Goal: Task Accomplishment & Management: Manage account settings

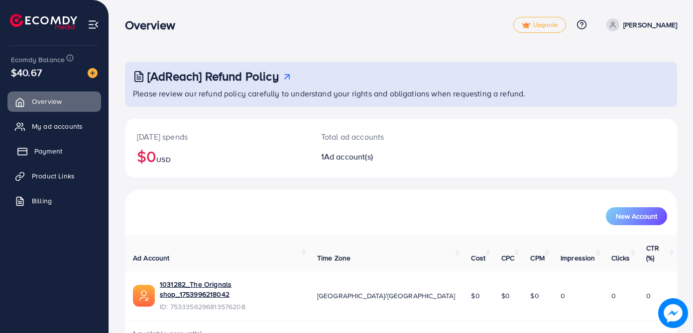
click at [61, 151] on span "Payment" at bounding box center [48, 151] width 28 height 10
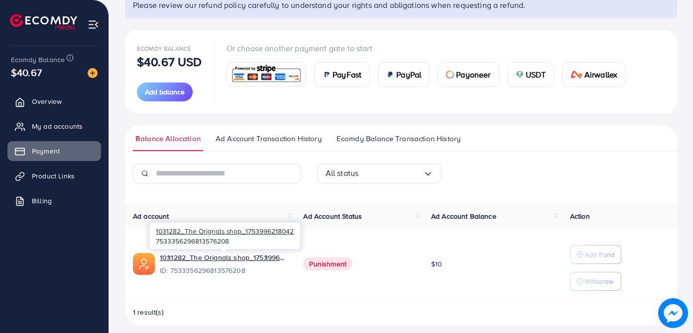
scroll to position [96, 0]
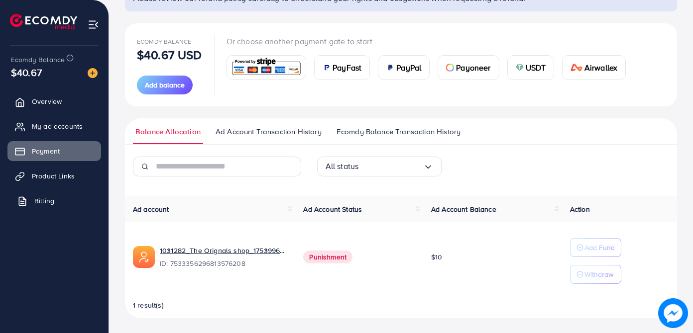
click at [48, 202] on span "Billing" at bounding box center [44, 201] width 20 height 10
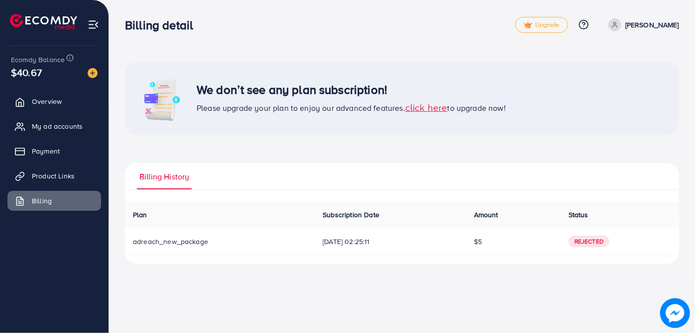
click at [636, 28] on p "[PERSON_NAME]" at bounding box center [652, 25] width 54 height 12
click at [634, 24] on p "[PERSON_NAME]" at bounding box center [652, 25] width 54 height 12
click at [618, 24] on icon at bounding box center [614, 24] width 7 height 7
click at [614, 60] on span "Profile" at bounding box center [617, 59] width 23 height 12
select select "********"
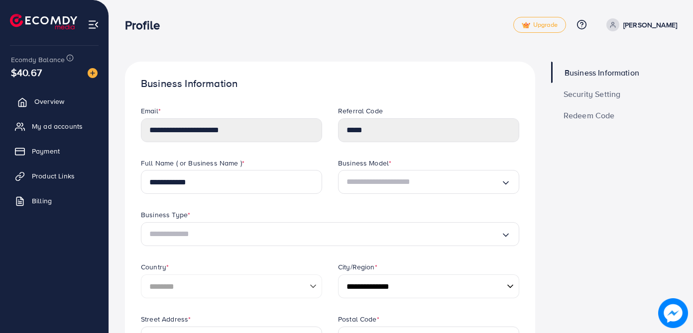
click at [49, 103] on span "Overview" at bounding box center [49, 102] width 30 height 10
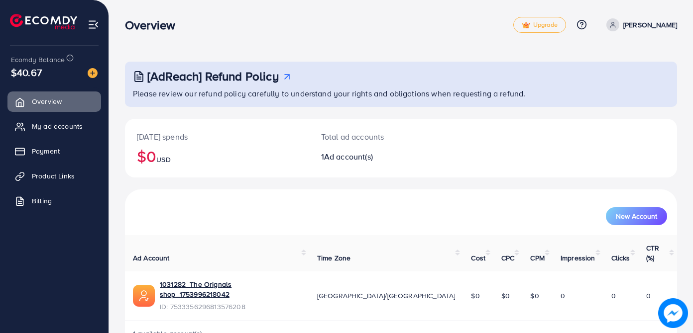
click at [90, 28] on img at bounding box center [93, 24] width 11 height 11
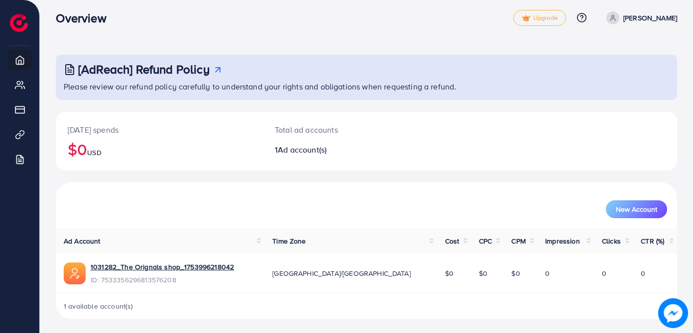
scroll to position [8, 0]
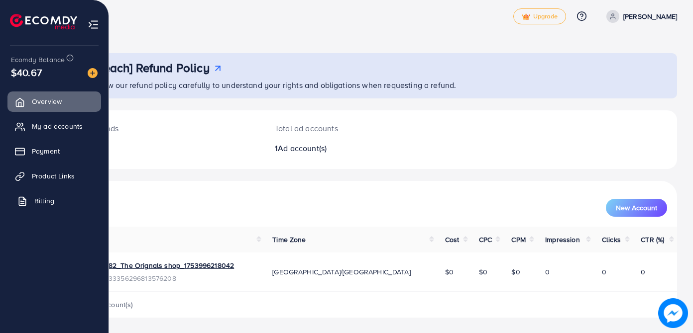
click at [43, 199] on span "Billing" at bounding box center [44, 201] width 20 height 10
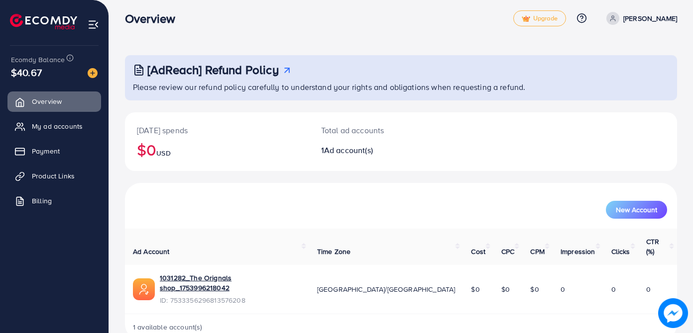
scroll to position [8, 0]
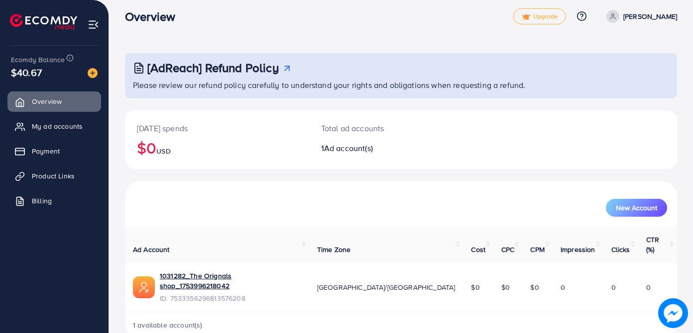
click at [223, 69] on h3 "[AdReach] Refund Policy" at bounding box center [212, 68] width 131 height 14
click at [557, 15] on span "Upgrade" at bounding box center [540, 16] width 36 height 7
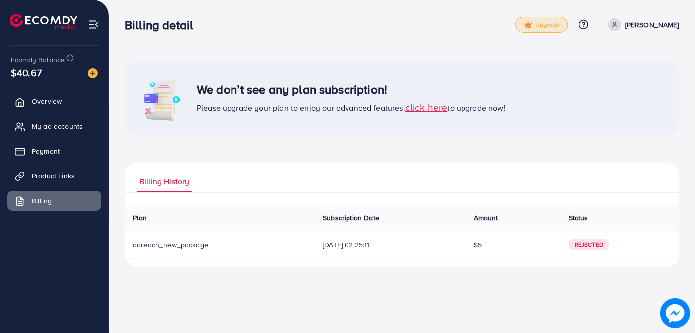
click at [630, 24] on p "[PERSON_NAME]" at bounding box center [652, 25] width 54 height 12
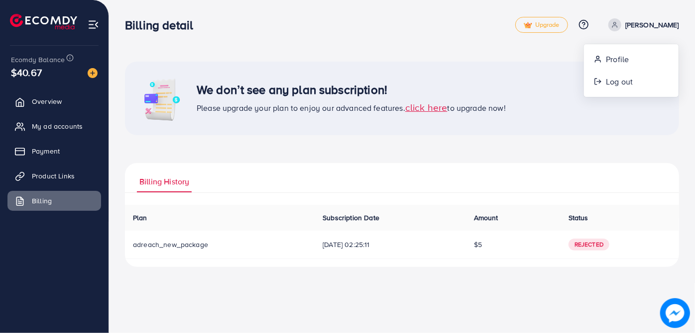
click at [629, 24] on p "[PERSON_NAME]" at bounding box center [652, 25] width 54 height 12
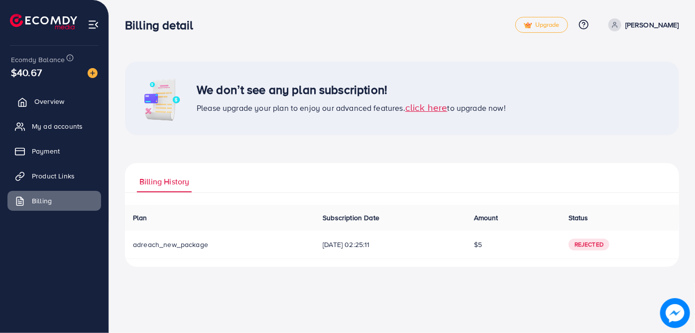
click at [42, 101] on span "Overview" at bounding box center [49, 102] width 30 height 10
